Goal: Navigation & Orientation: Find specific page/section

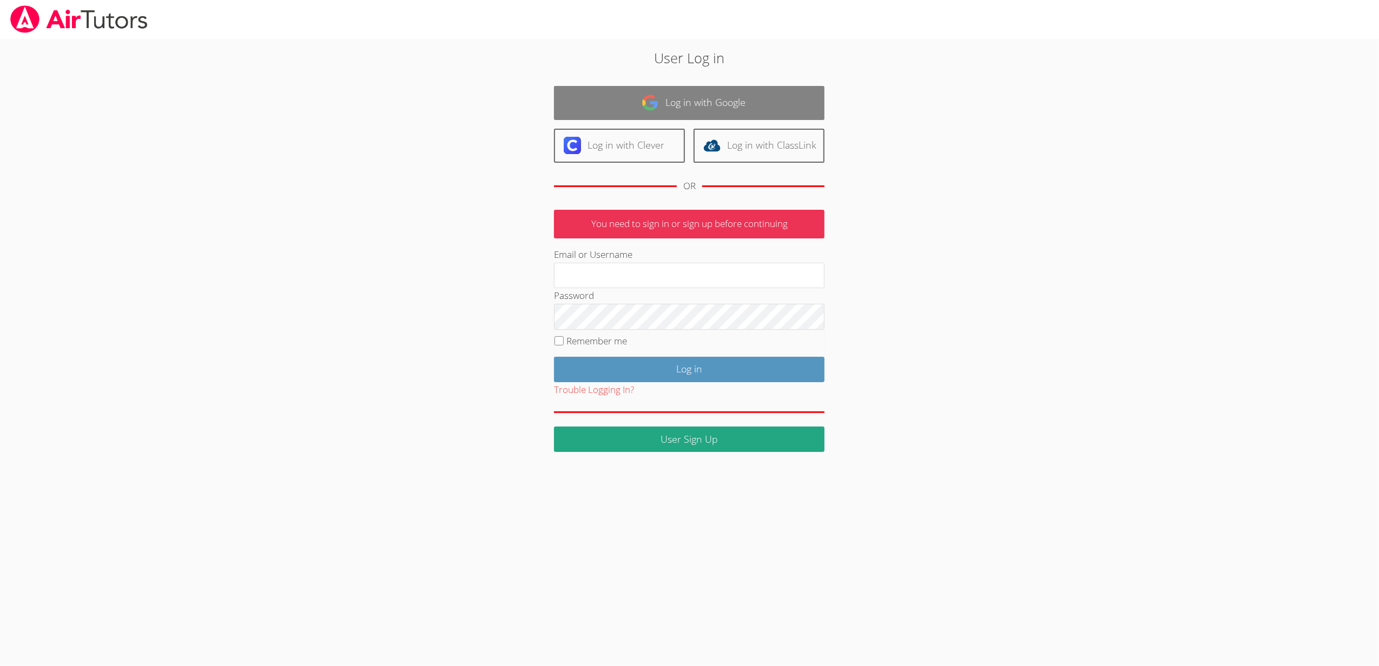
type input "sbrinkley26@gmail.com"
click at [682, 94] on link "Log in with Google" at bounding box center [689, 103] width 270 height 34
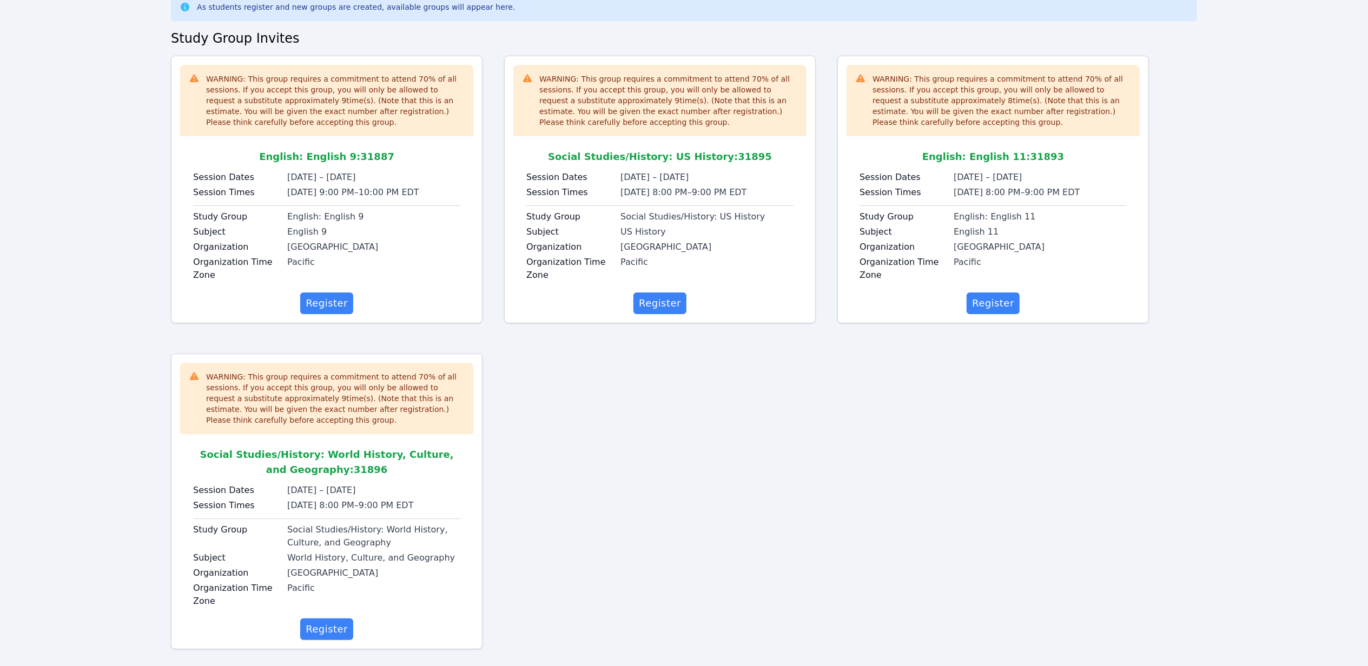
scroll to position [80, 0]
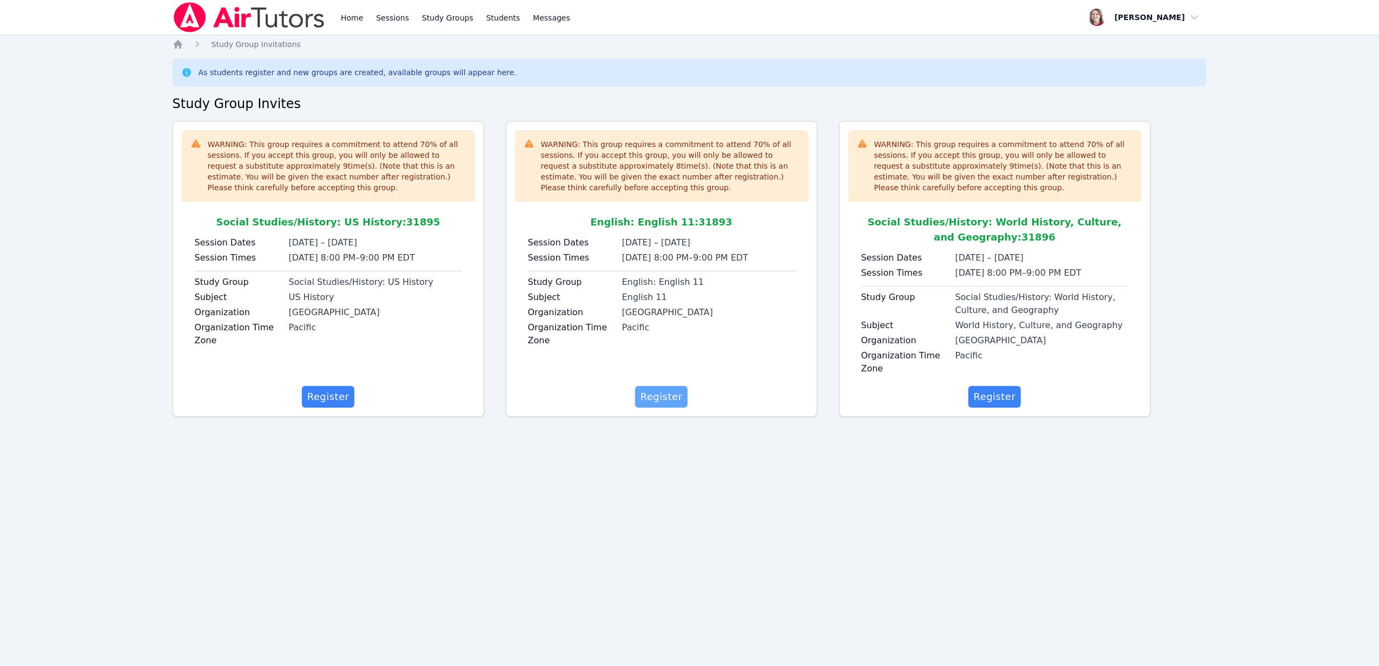
click at [678, 404] on span "Register" at bounding box center [662, 396] width 42 height 15
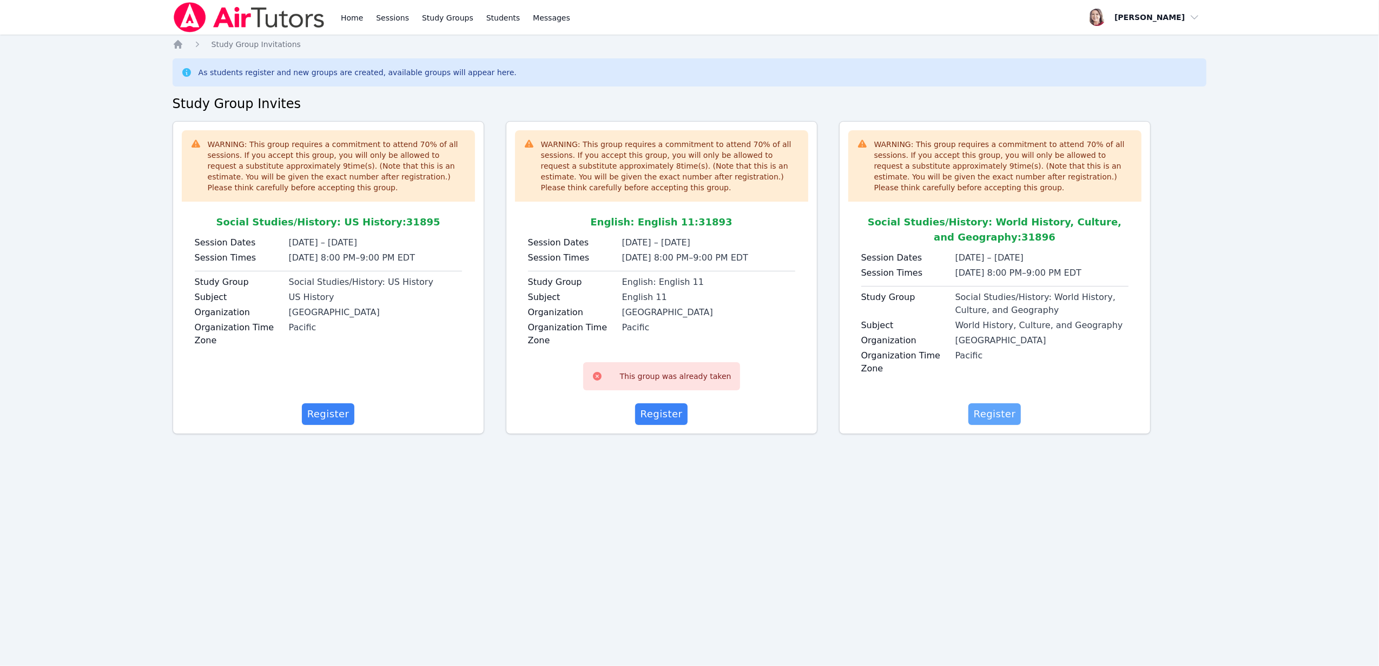
drag, startPoint x: 963, startPoint y: 420, endPoint x: 981, endPoint y: 412, distance: 19.1
click at [968, 417] on div "Register" at bounding box center [994, 415] width 293 height 22
click at [985, 411] on span "Register" at bounding box center [995, 414] width 42 height 15
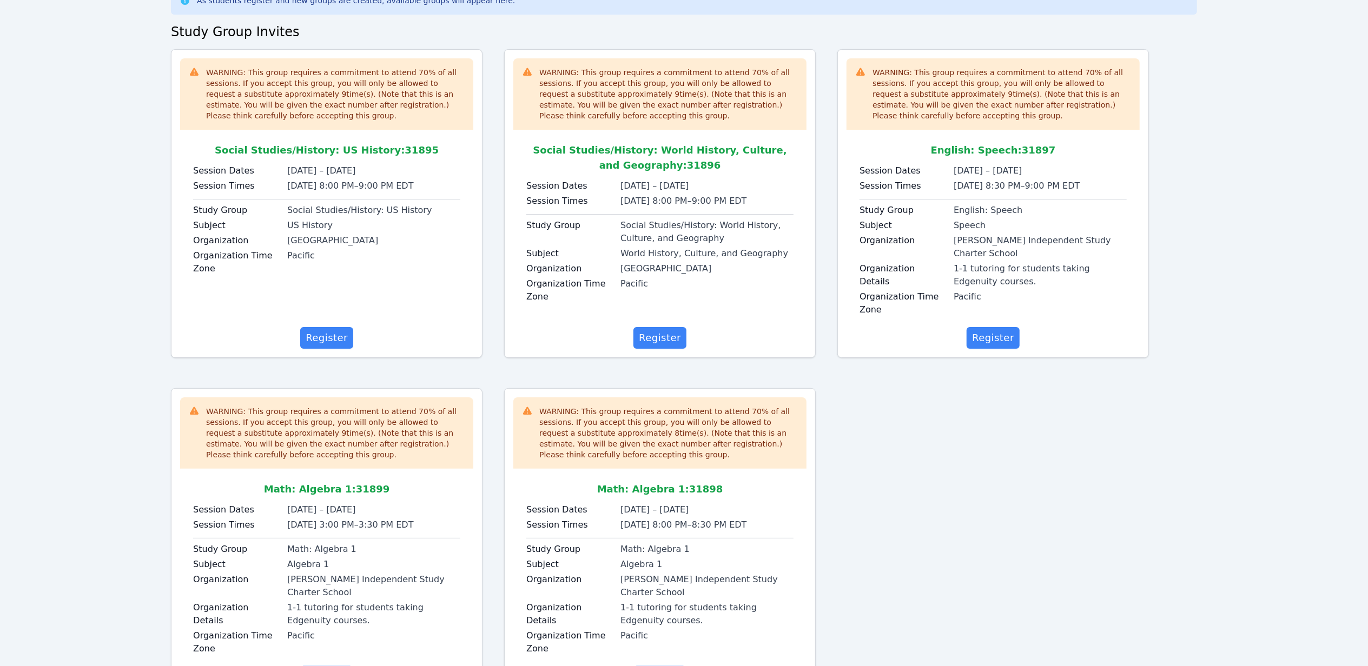
scroll to position [108, 0]
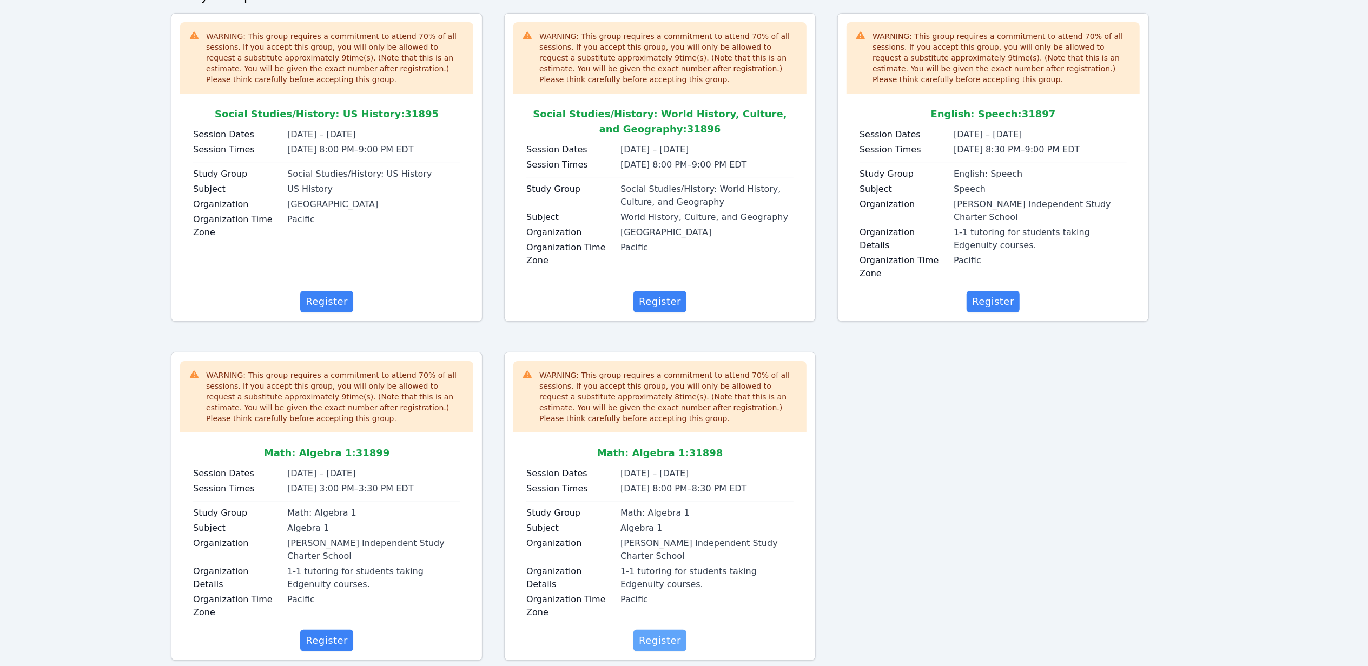
click at [669, 633] on span "Register" at bounding box center [660, 640] width 42 height 15
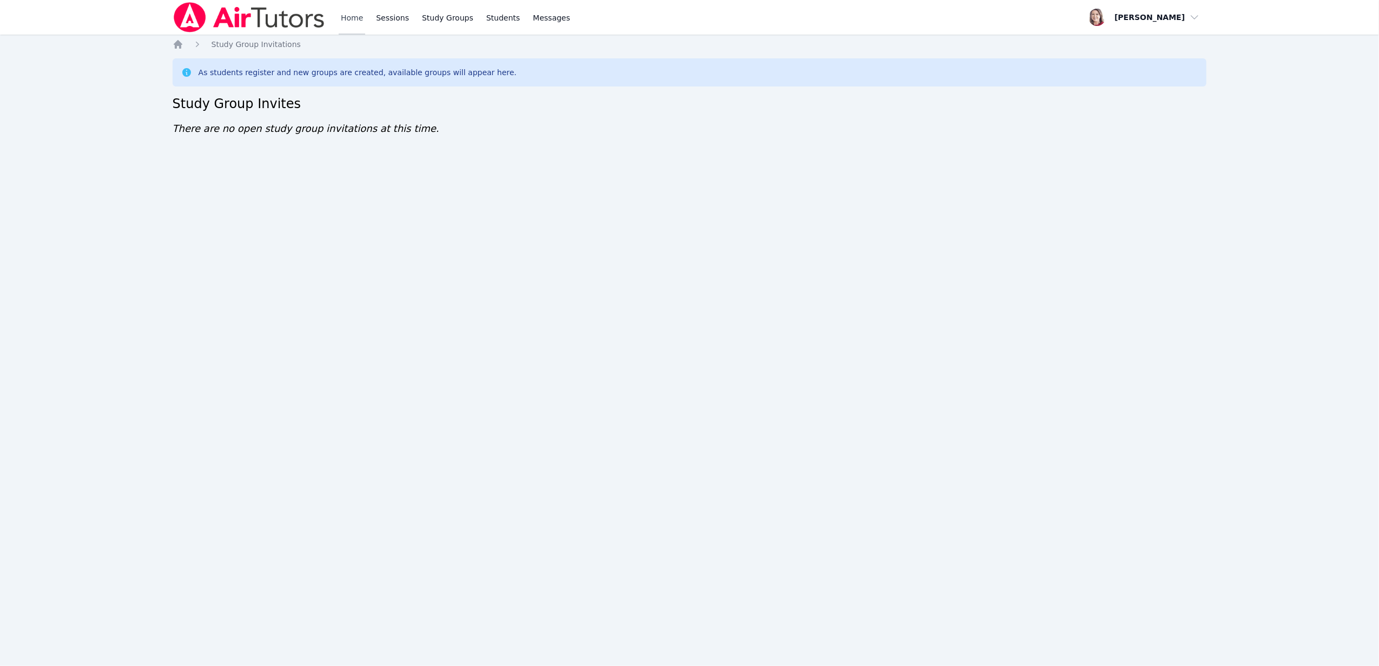
click at [356, 23] on link "Home" at bounding box center [352, 17] width 27 height 35
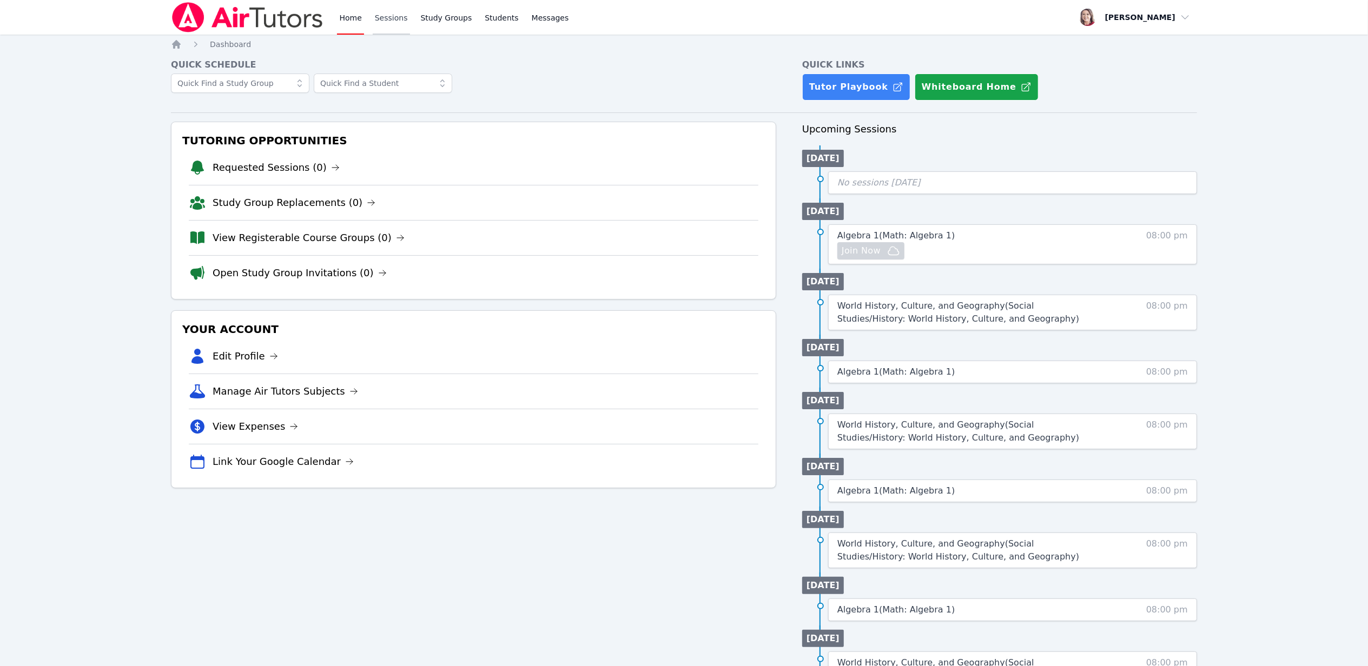
click at [395, 22] on link "Sessions" at bounding box center [391, 17] width 37 height 35
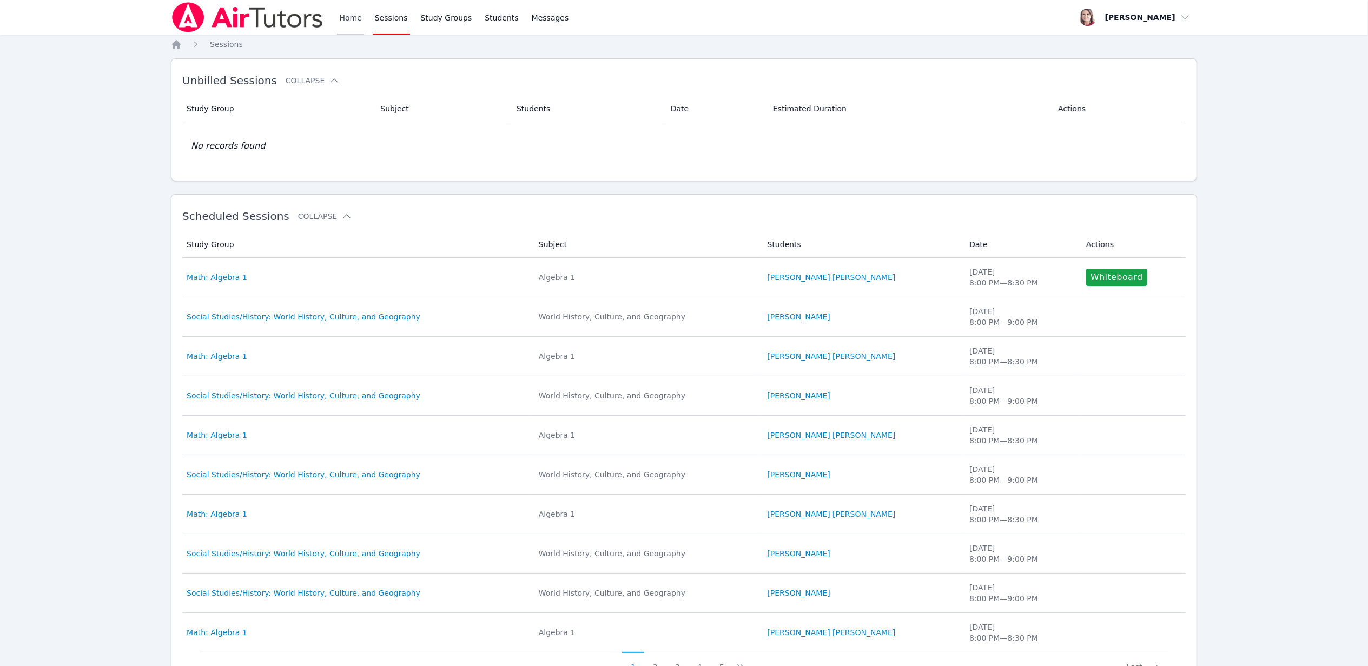
click at [352, 18] on link "Home" at bounding box center [350, 17] width 27 height 35
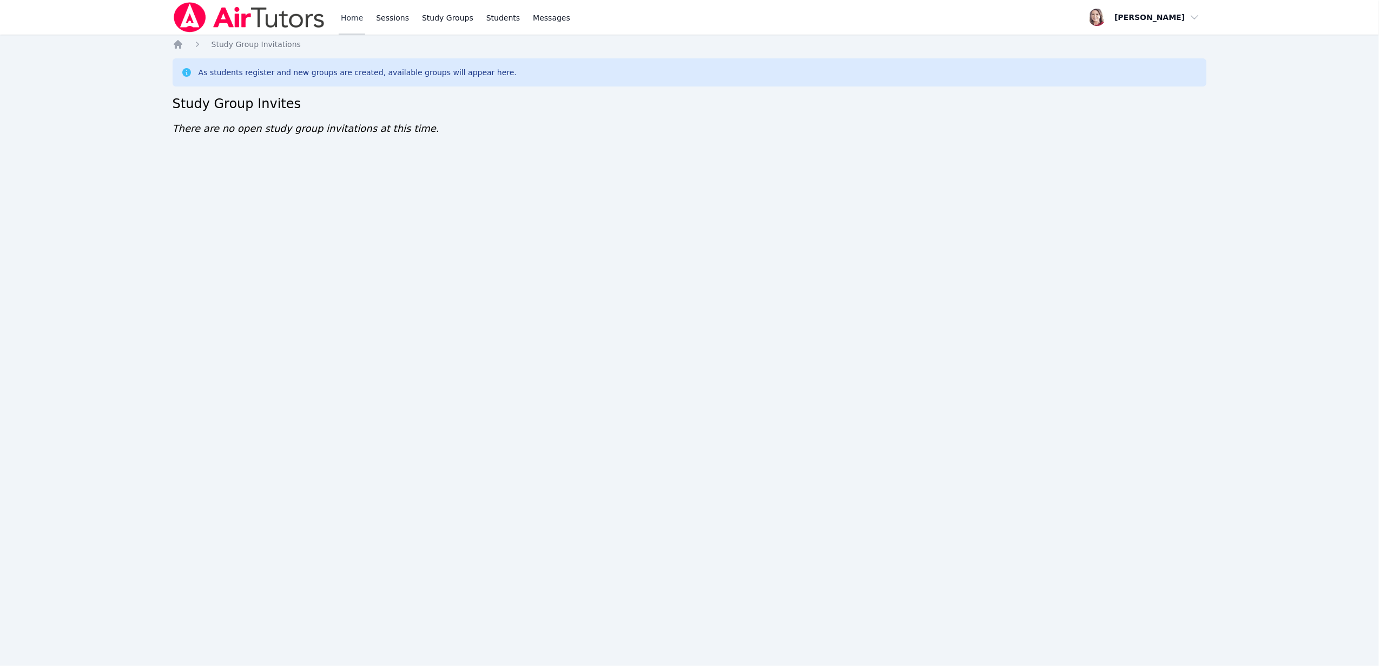
click at [347, 18] on link "Home" at bounding box center [352, 17] width 27 height 35
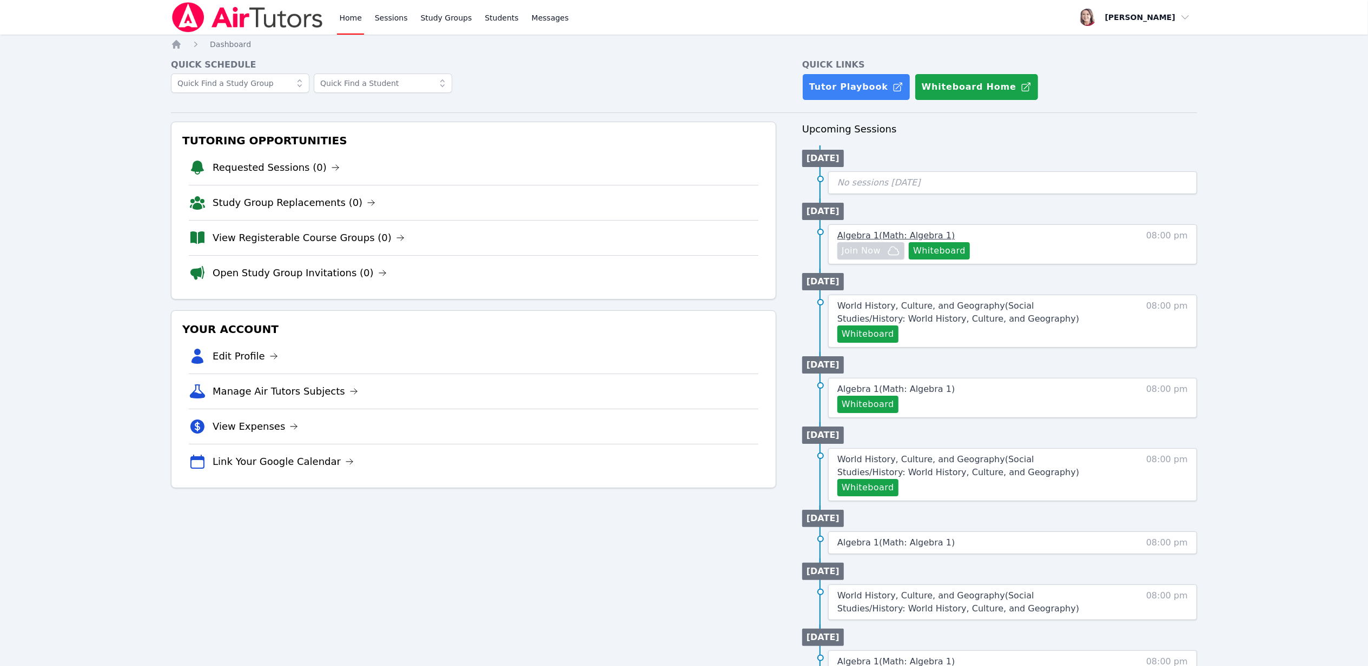
click at [888, 233] on span "Algebra 1 ( Math: Algebra 1 )" at bounding box center [895, 235] width 117 height 10
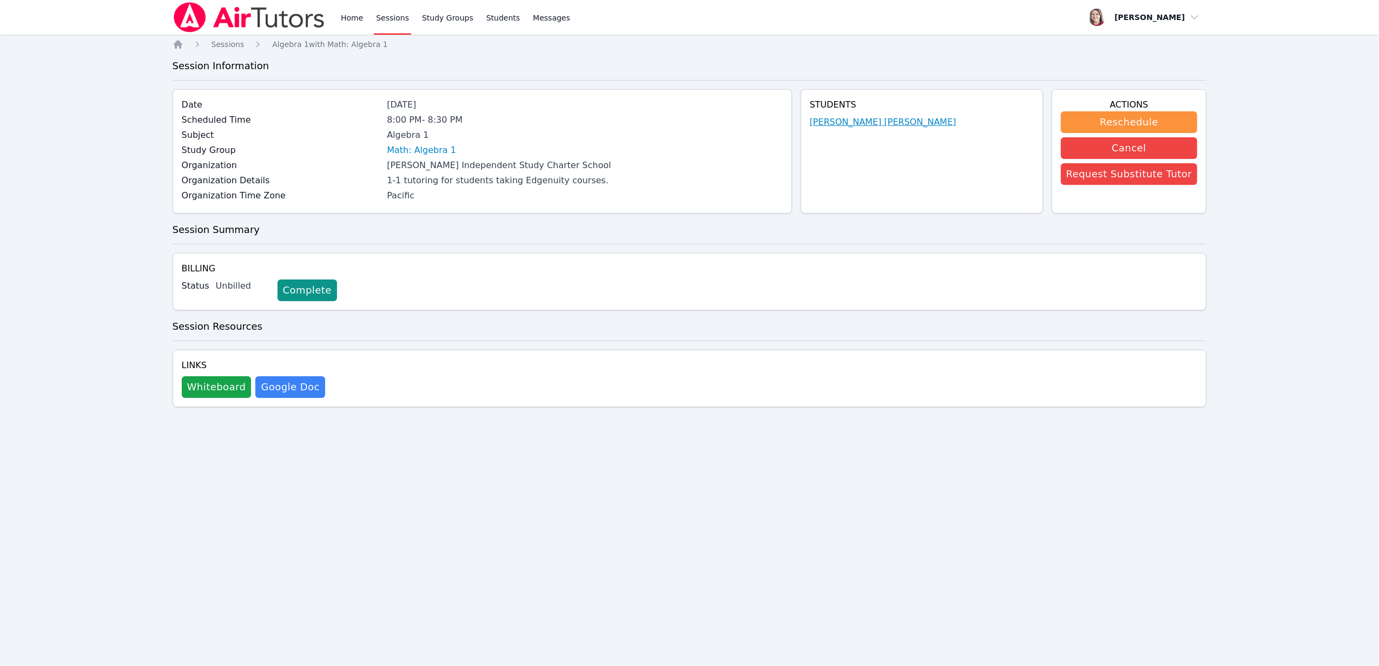
click at [861, 124] on link "Guadalupe Rios Elias" at bounding box center [883, 122] width 147 height 13
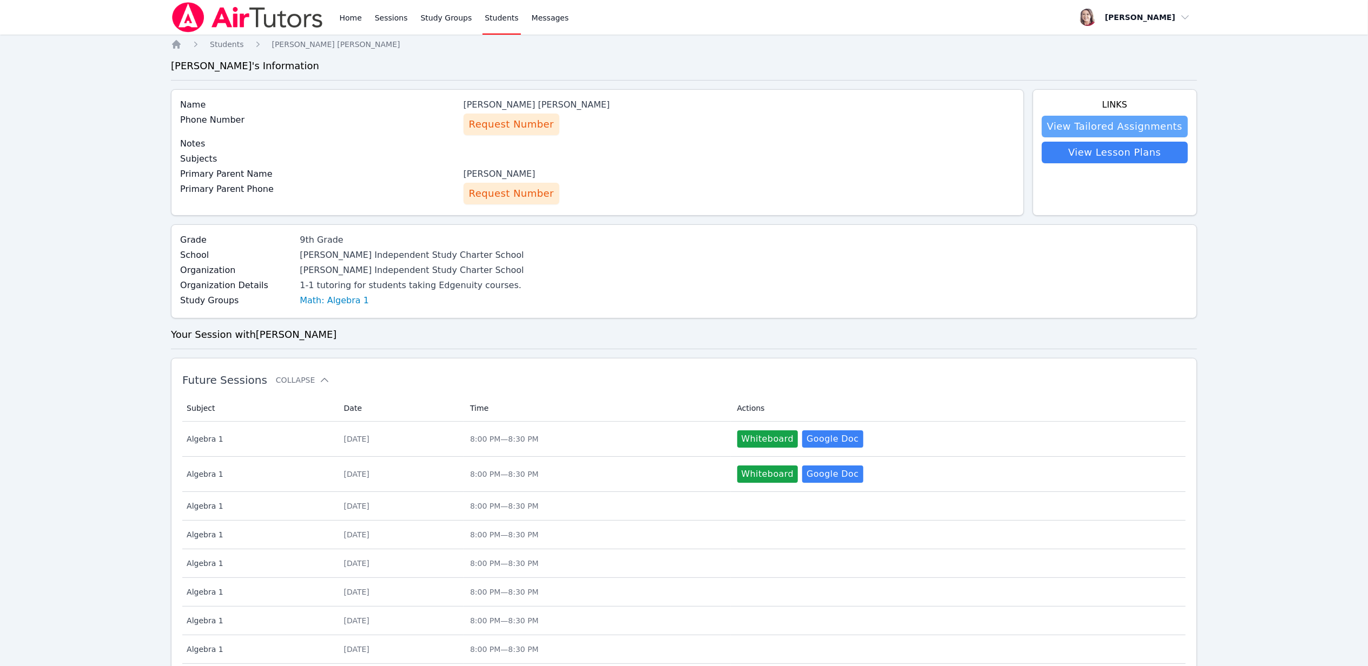
click at [1093, 126] on link "View Tailored Assignments" at bounding box center [1115, 127] width 146 height 22
click at [1097, 158] on link "View Lesson Plans" at bounding box center [1115, 153] width 146 height 22
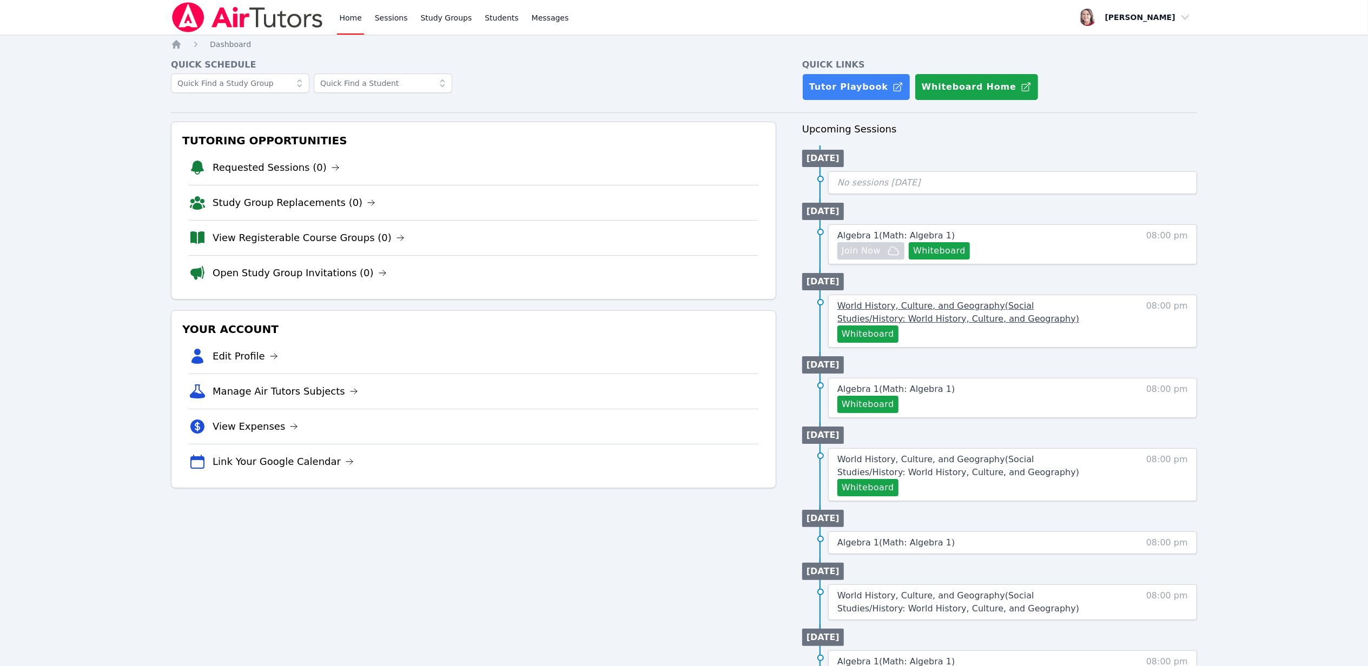
click at [912, 312] on span "World History, Culture, and Geography ( Social Studies/History: World History, …" at bounding box center [958, 312] width 242 height 23
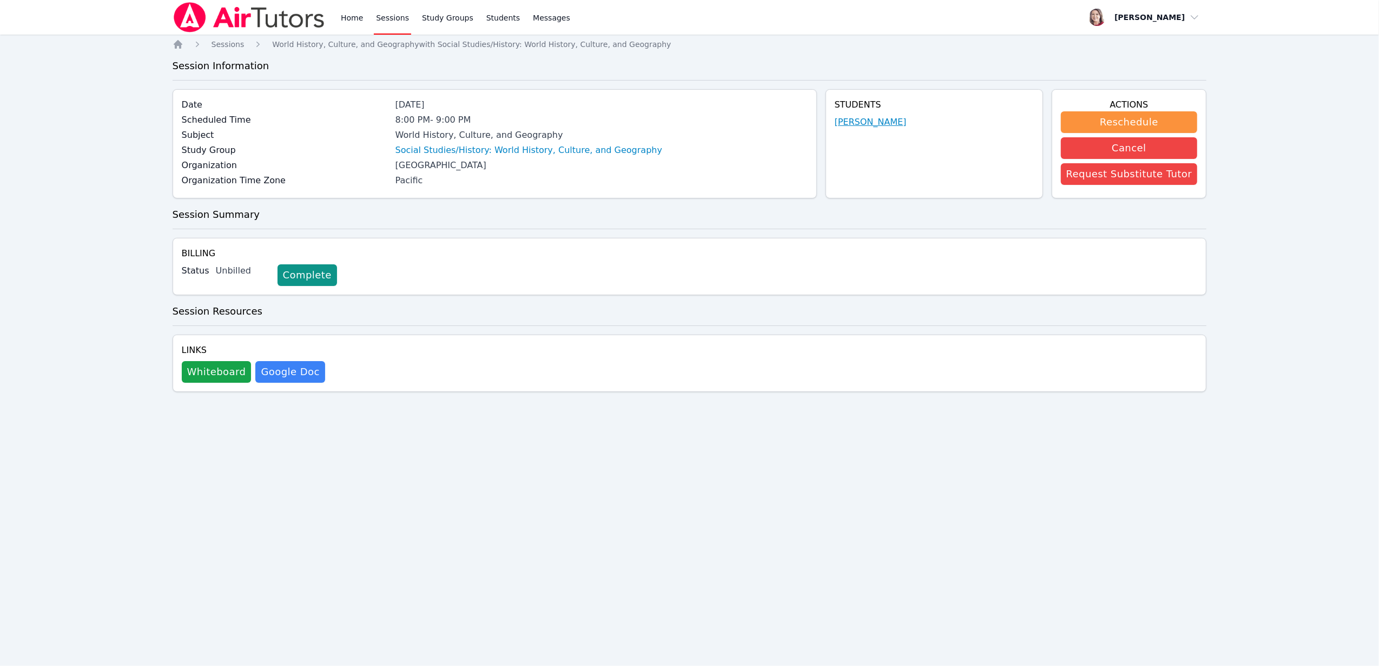
click at [876, 124] on link "Luis Sanchez" at bounding box center [871, 122] width 72 height 13
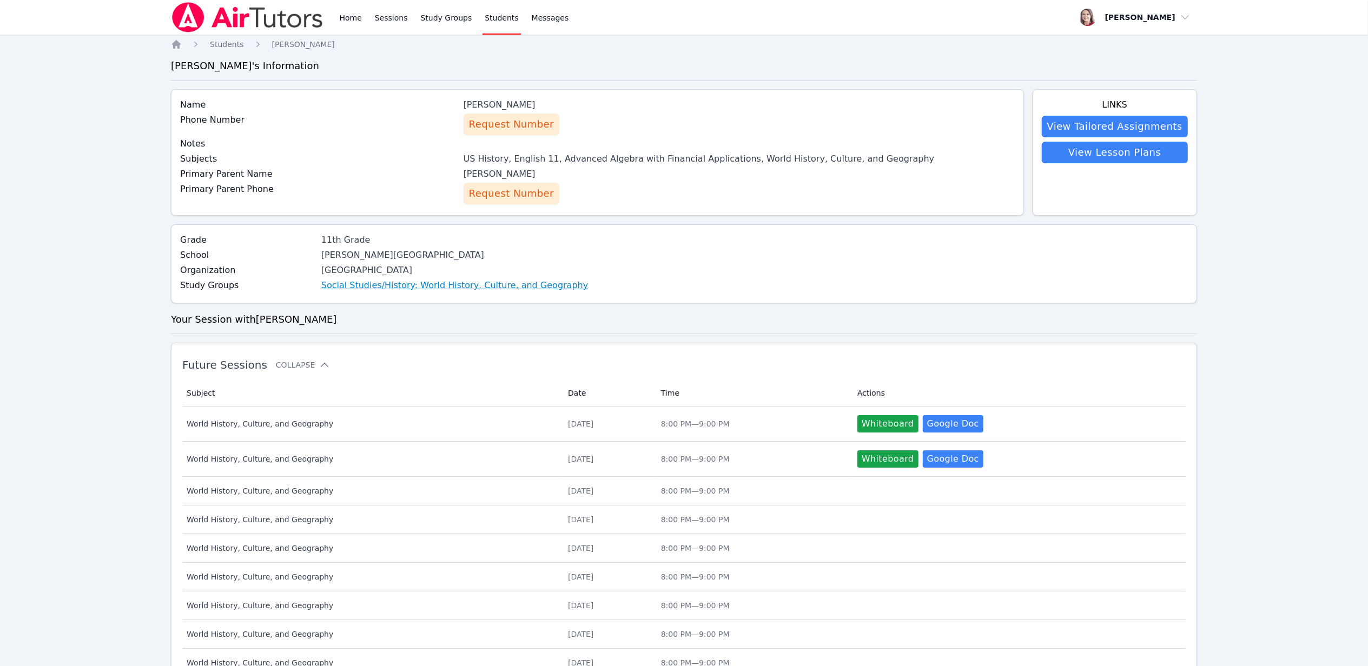
click at [513, 289] on link "Social Studies/History: World History, Culture, and Geography" at bounding box center [454, 285] width 267 height 13
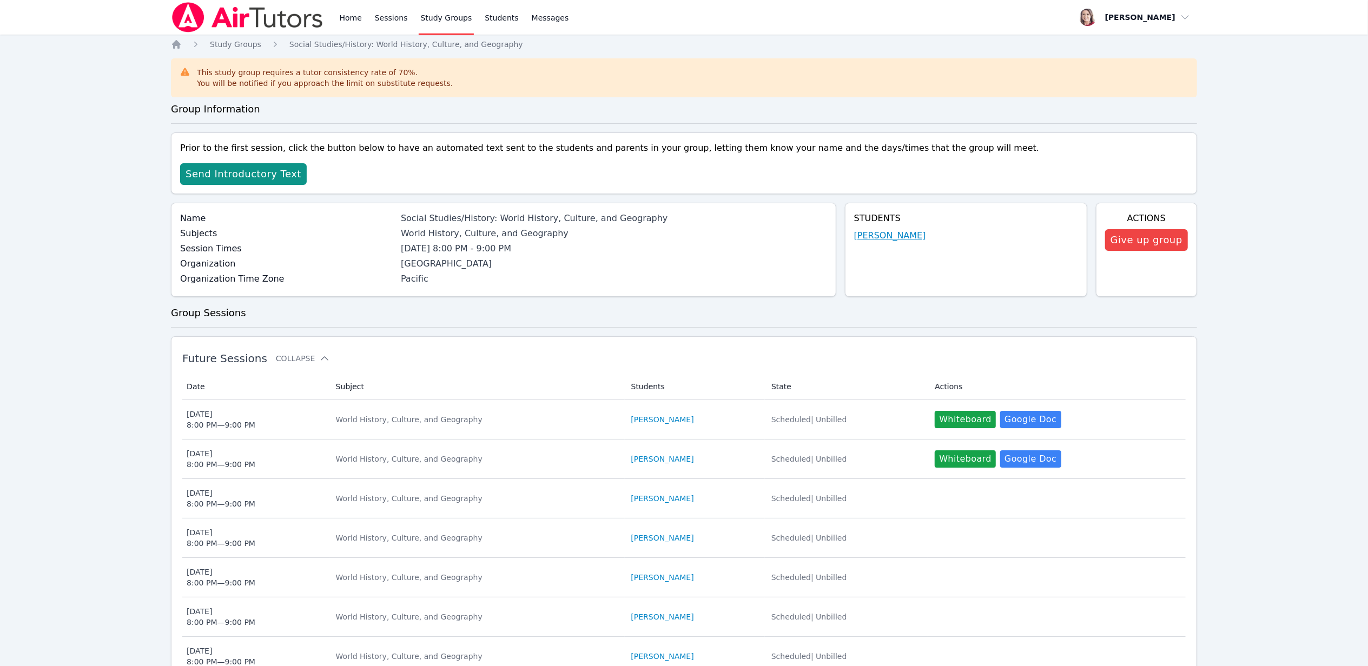
click at [887, 242] on link "Luis Sanchez" at bounding box center [890, 235] width 72 height 13
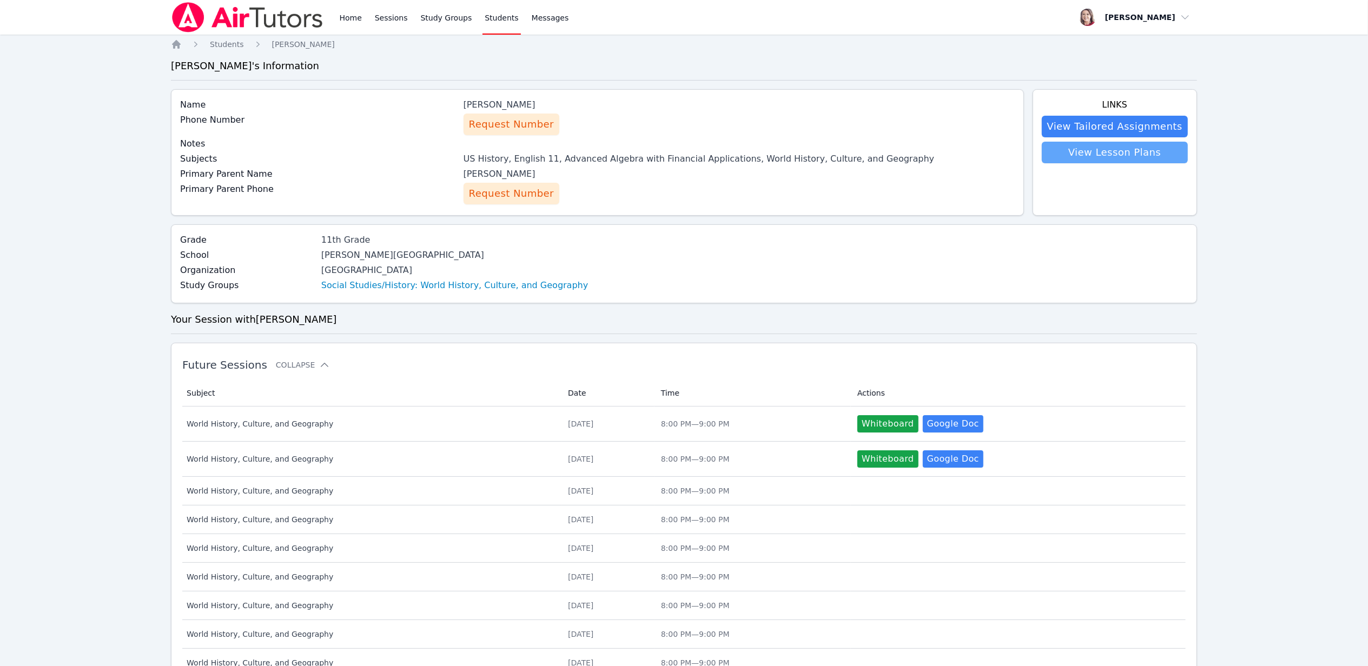
click at [1144, 156] on link "View Lesson Plans" at bounding box center [1115, 153] width 146 height 22
click at [1104, 129] on link "View Tailored Assignments" at bounding box center [1115, 127] width 146 height 22
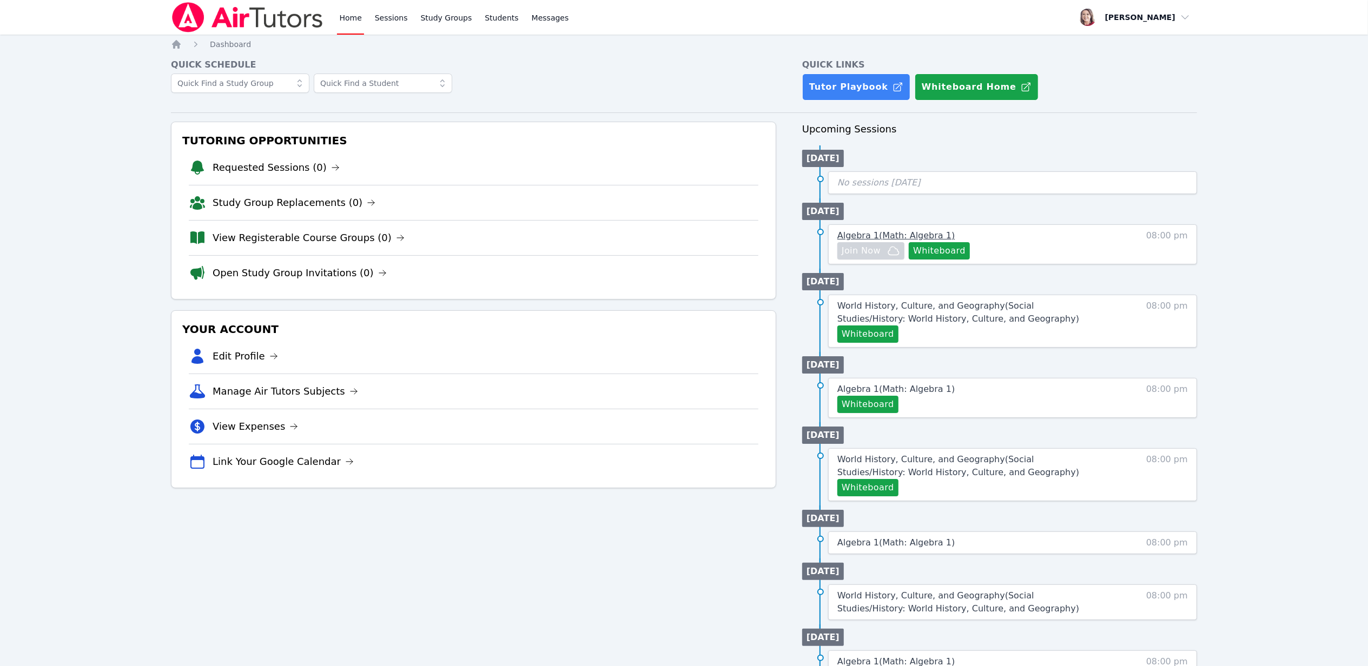
click at [877, 236] on span "Algebra 1 ( Math: Algebra 1 )" at bounding box center [895, 235] width 117 height 10
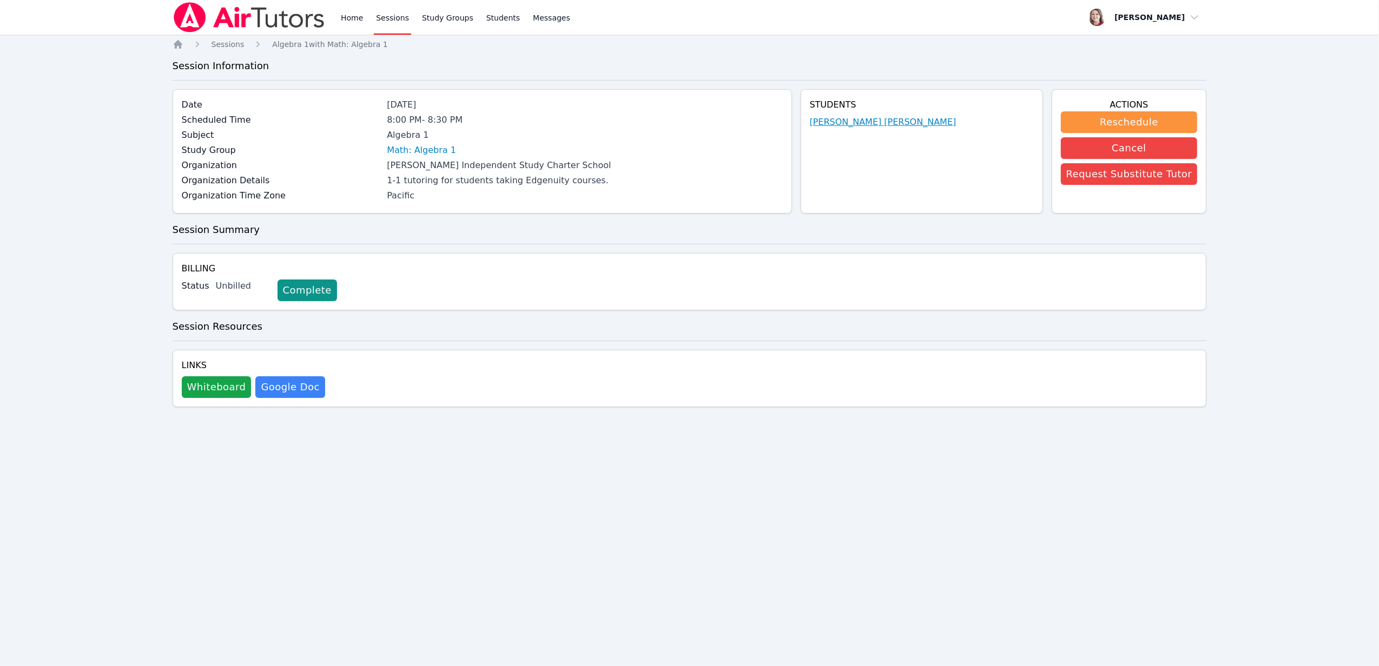
click at [908, 127] on link "Guadalupe Rios Elias" at bounding box center [883, 122] width 147 height 13
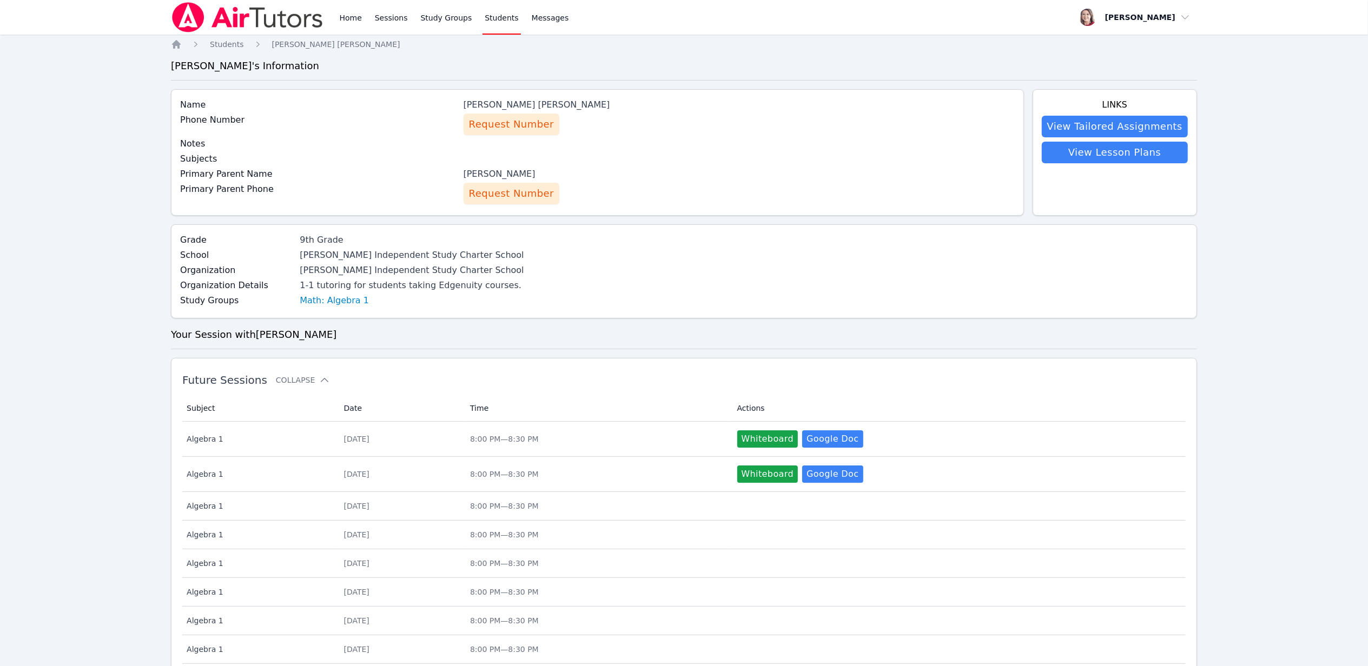
click at [301, 309] on div "Study Groups Math: Algebra 1" at bounding box center [352, 301] width 344 height 15
click at [308, 301] on link "Math: Algebra 1" at bounding box center [334, 300] width 69 height 13
click at [507, 195] on span "Request Number" at bounding box center [511, 193] width 85 height 15
click at [507, 124] on span "Request Number" at bounding box center [511, 124] width 85 height 15
